Goal: Task Accomplishment & Management: Use online tool/utility

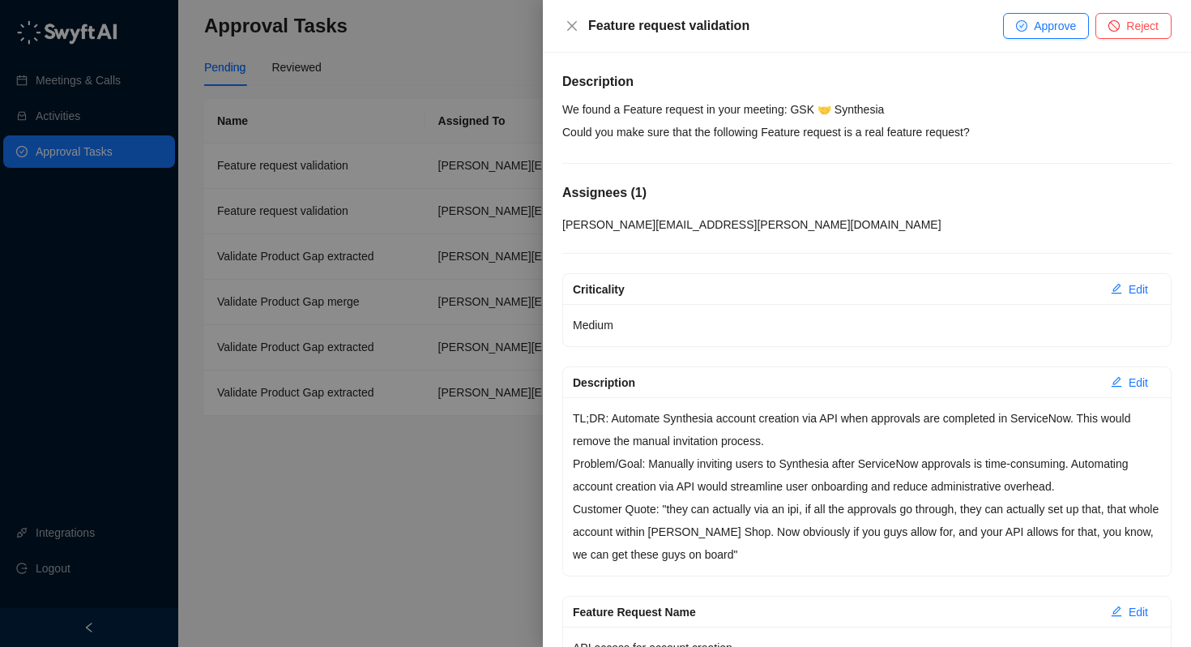
click at [1089, 21] on div "Approve Reject" at bounding box center [1087, 26] width 169 height 26
click at [1063, 24] on span "Approve" at bounding box center [1055, 26] width 42 height 18
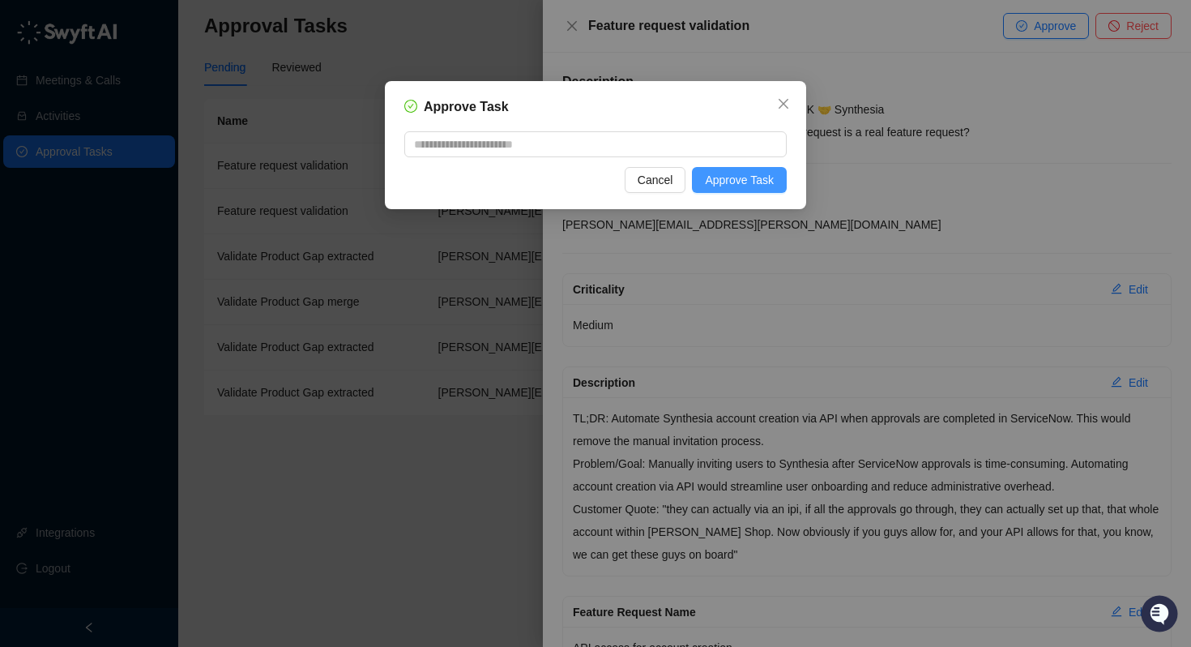
click at [733, 184] on span "Approve Task" at bounding box center [739, 180] width 69 height 18
